Goal: Task Accomplishment & Management: Use online tool/utility

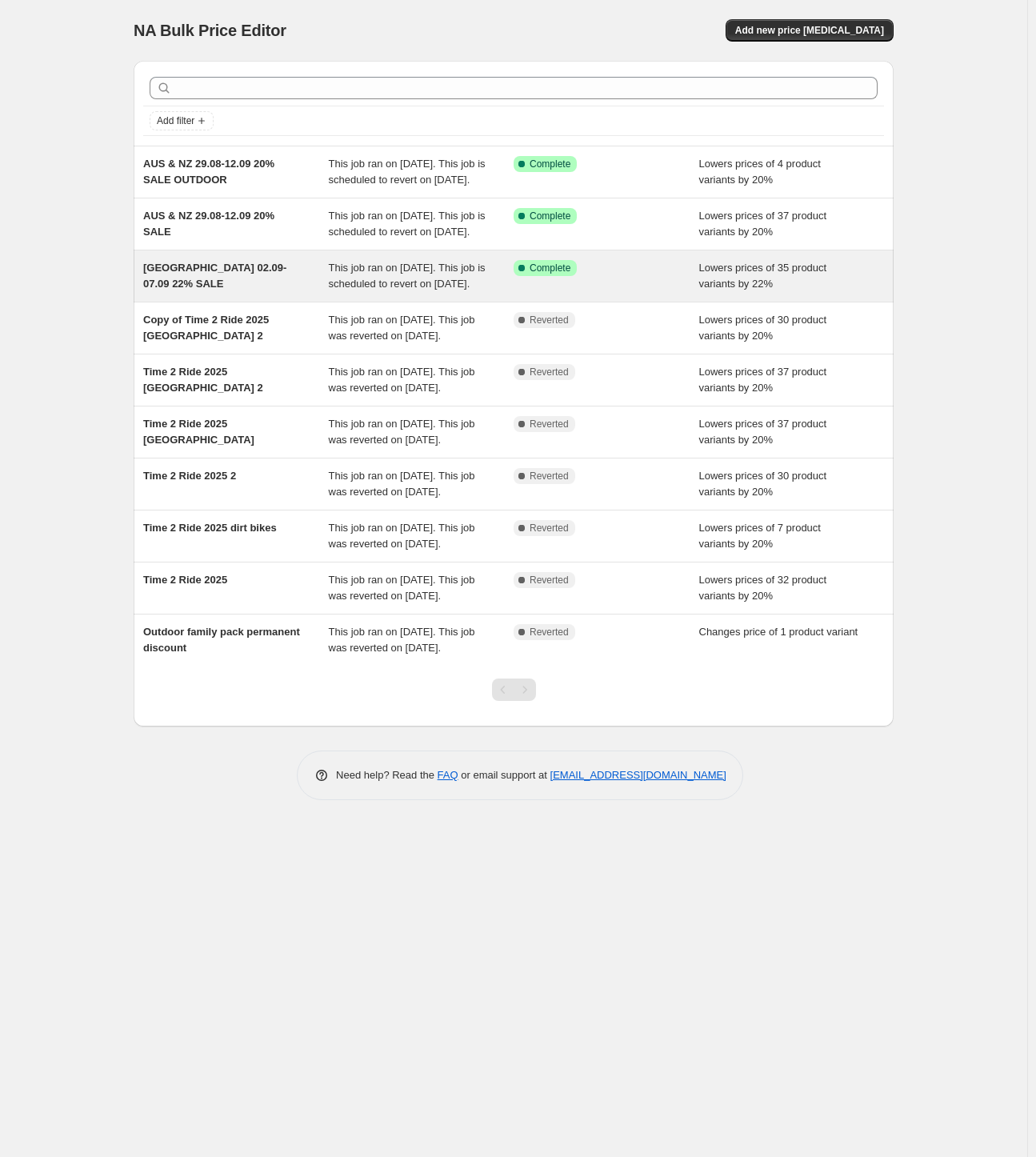
click at [406, 290] on span "This job ran on [DATE]. This job is scheduled to revert on [DATE]." at bounding box center [407, 276] width 157 height 28
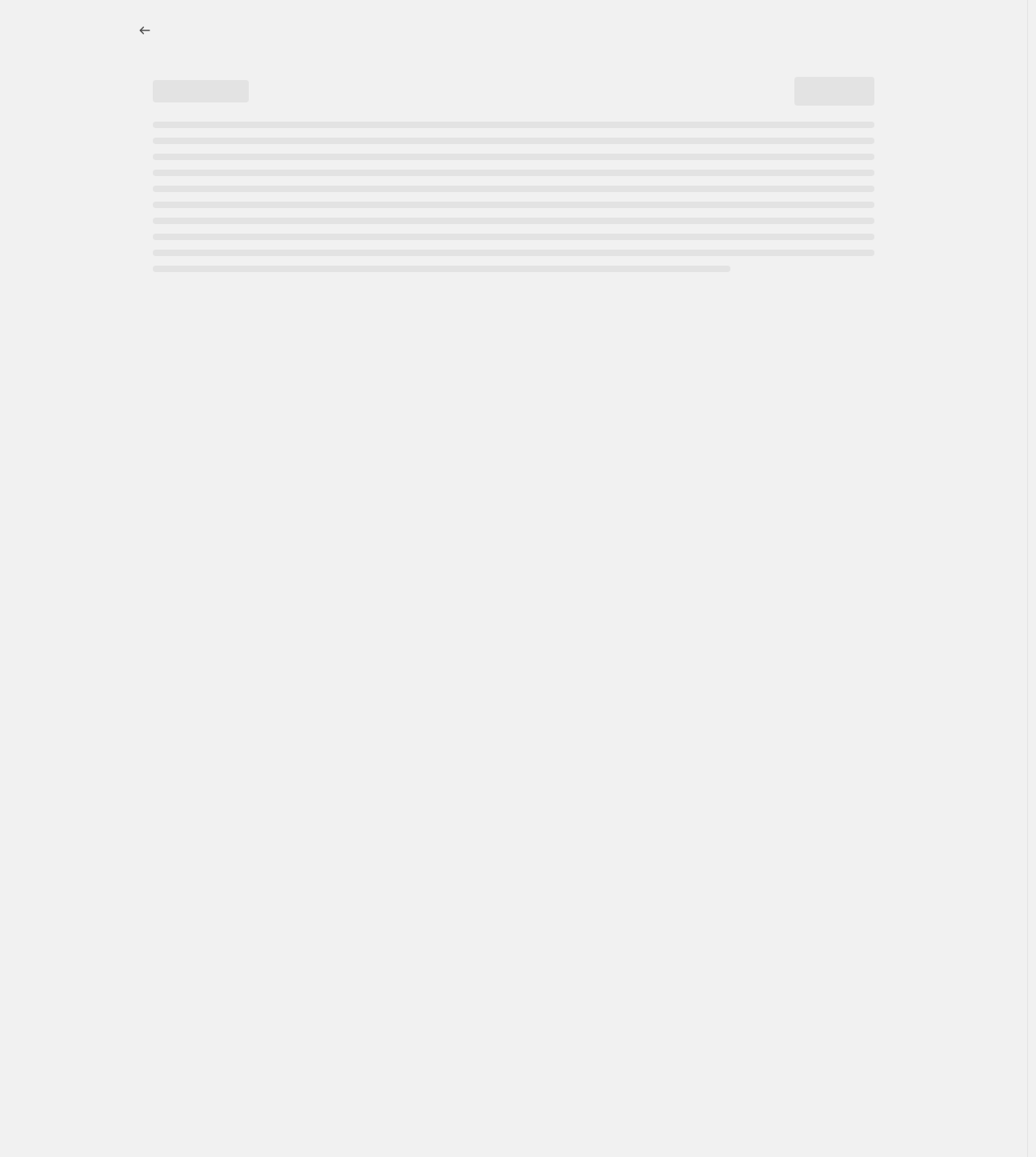
select select "percentage"
select select "collection"
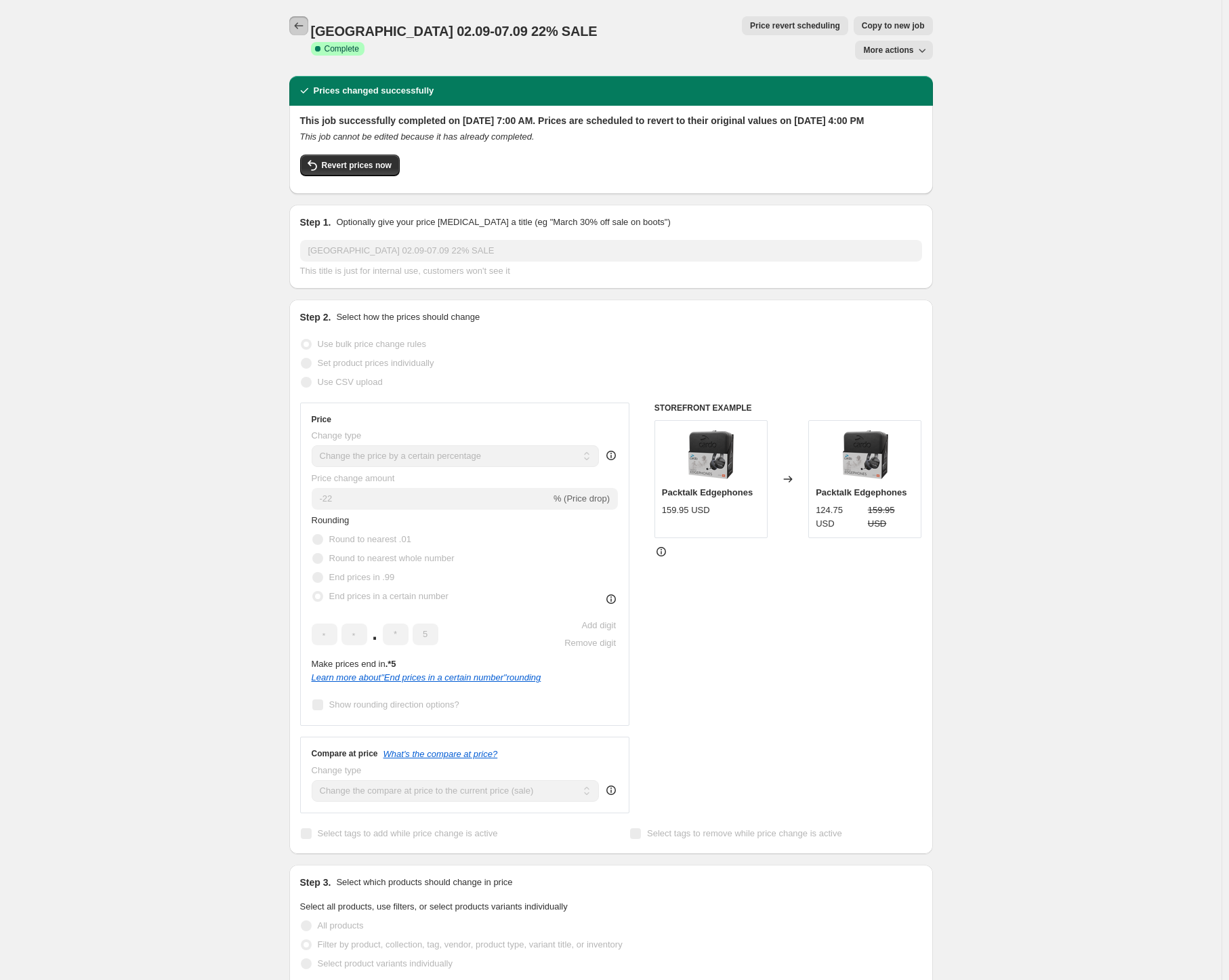
click at [304, 23] on icon "Price change jobs" at bounding box center [298, 25] width 13 height 13
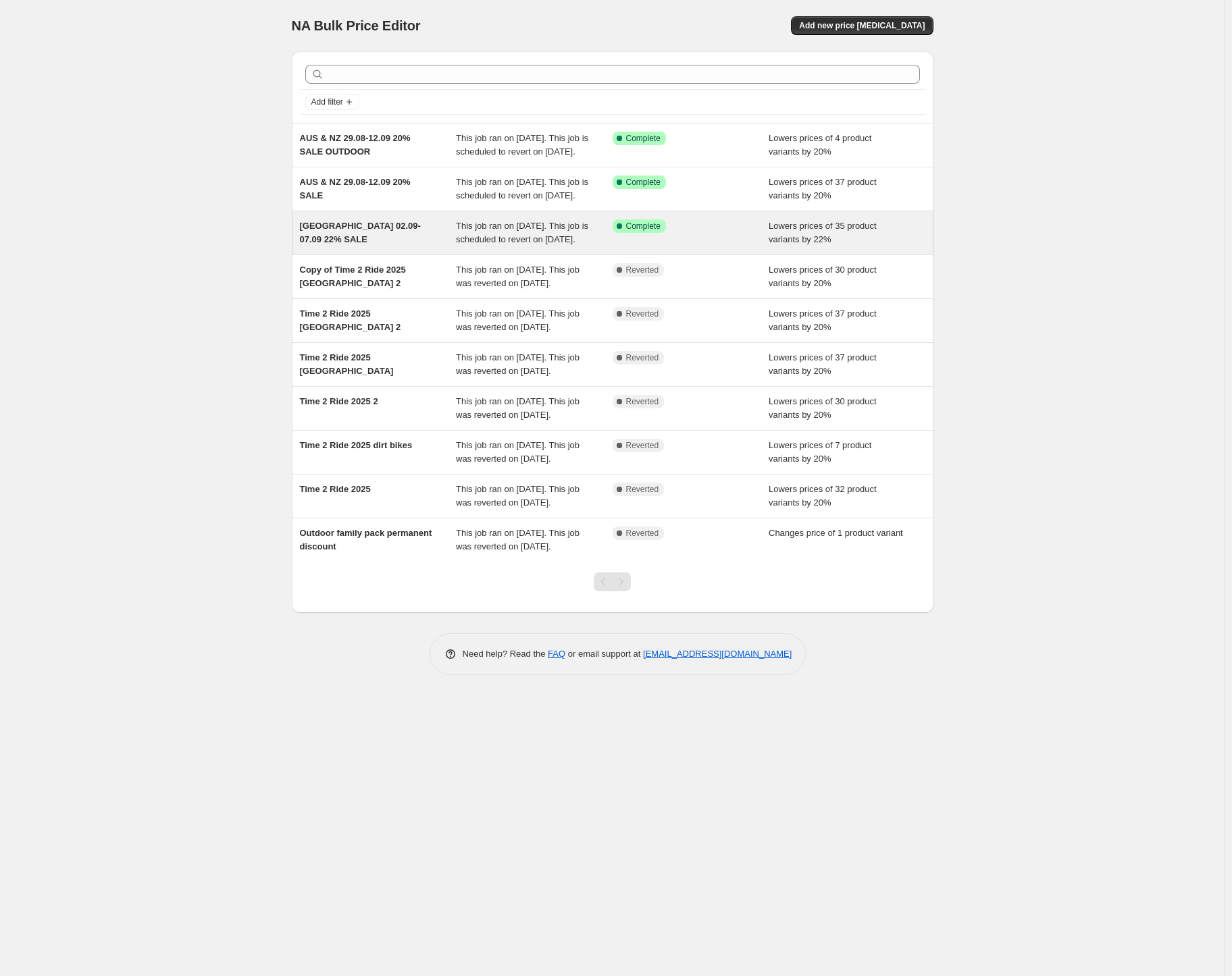
click at [519, 244] on span "This job ran on [DATE]. This job is scheduled to revert on [DATE]." at bounding box center [522, 233] width 133 height 24
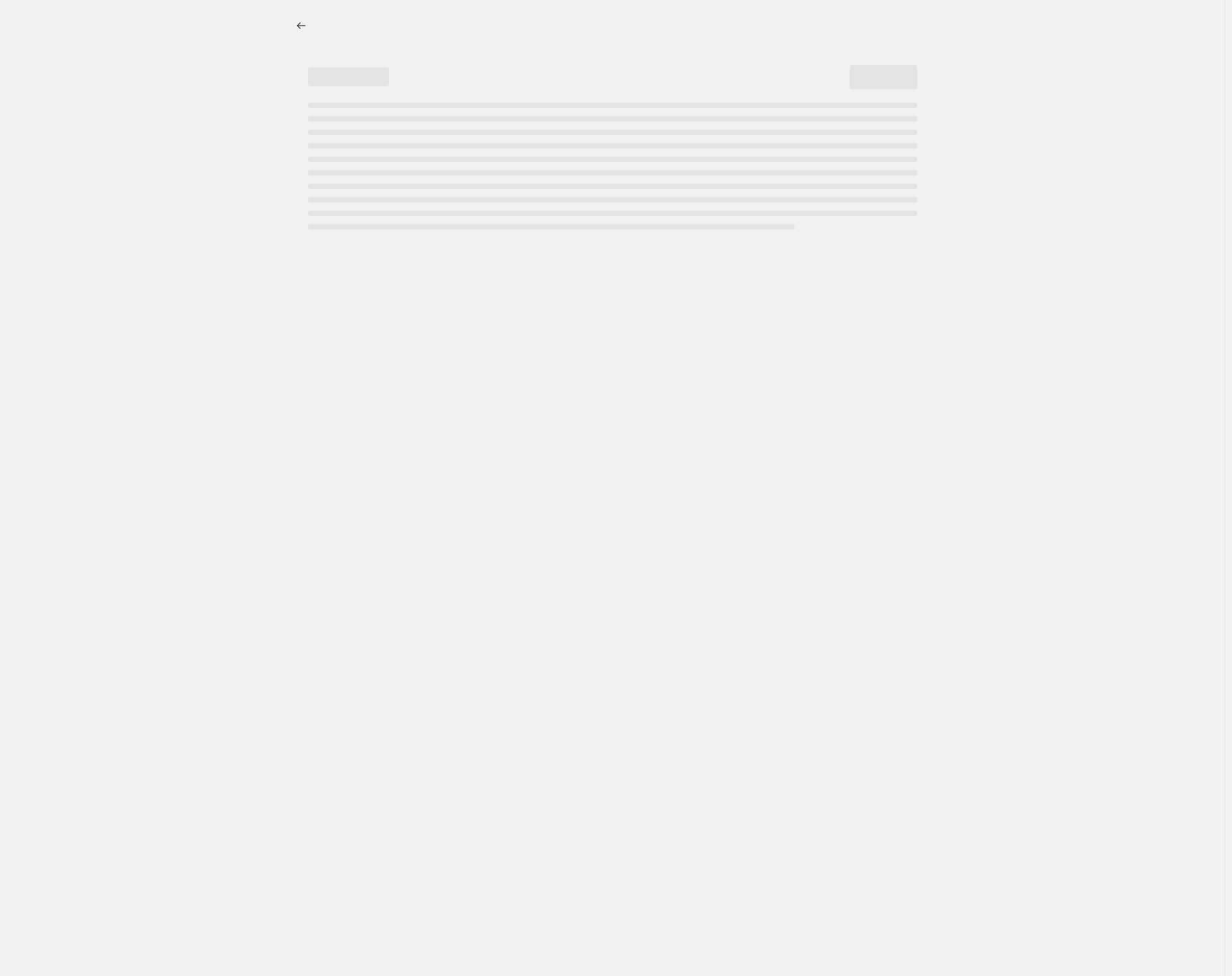
select select "percentage"
select select "collection"
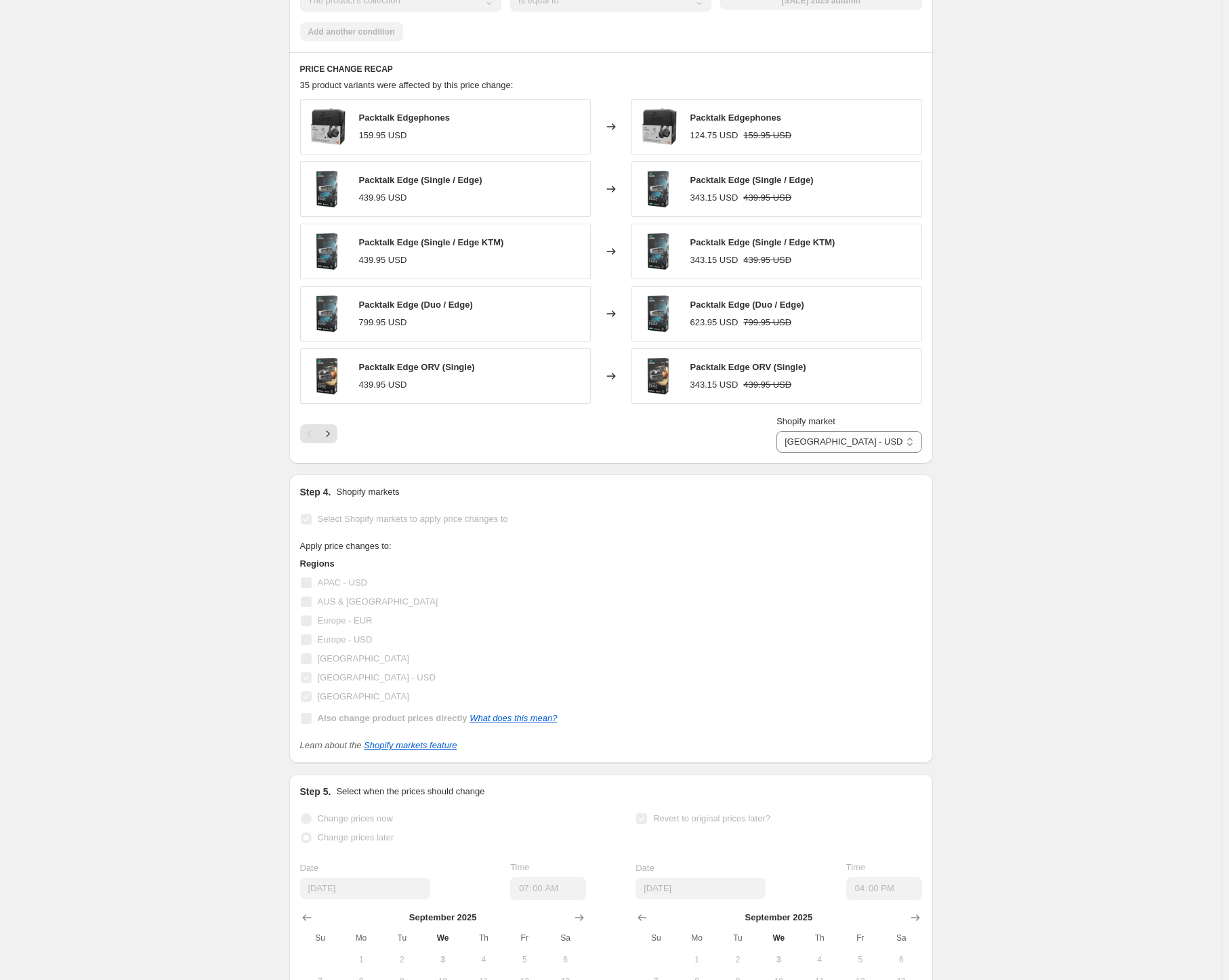
scroll to position [1267, 0]
